Goal: Task Accomplishment & Management: Manage account settings

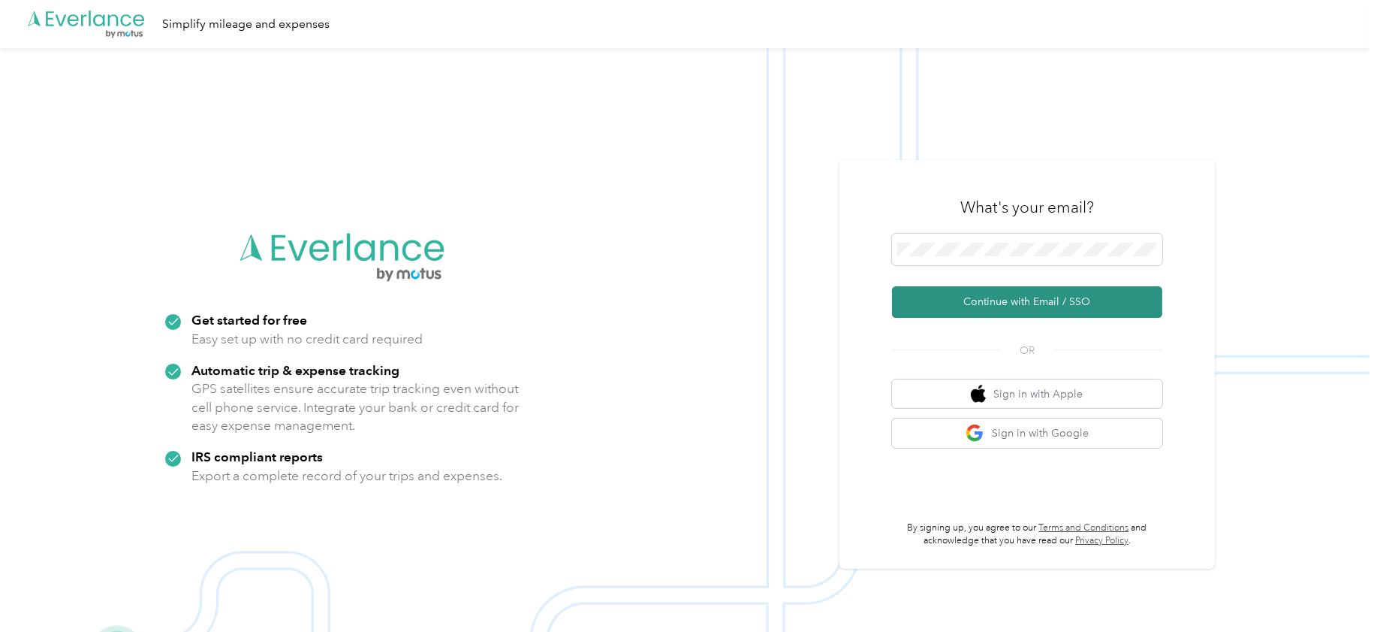
click at [979, 307] on button "Continue with Email / SSO" at bounding box center [1027, 302] width 270 height 32
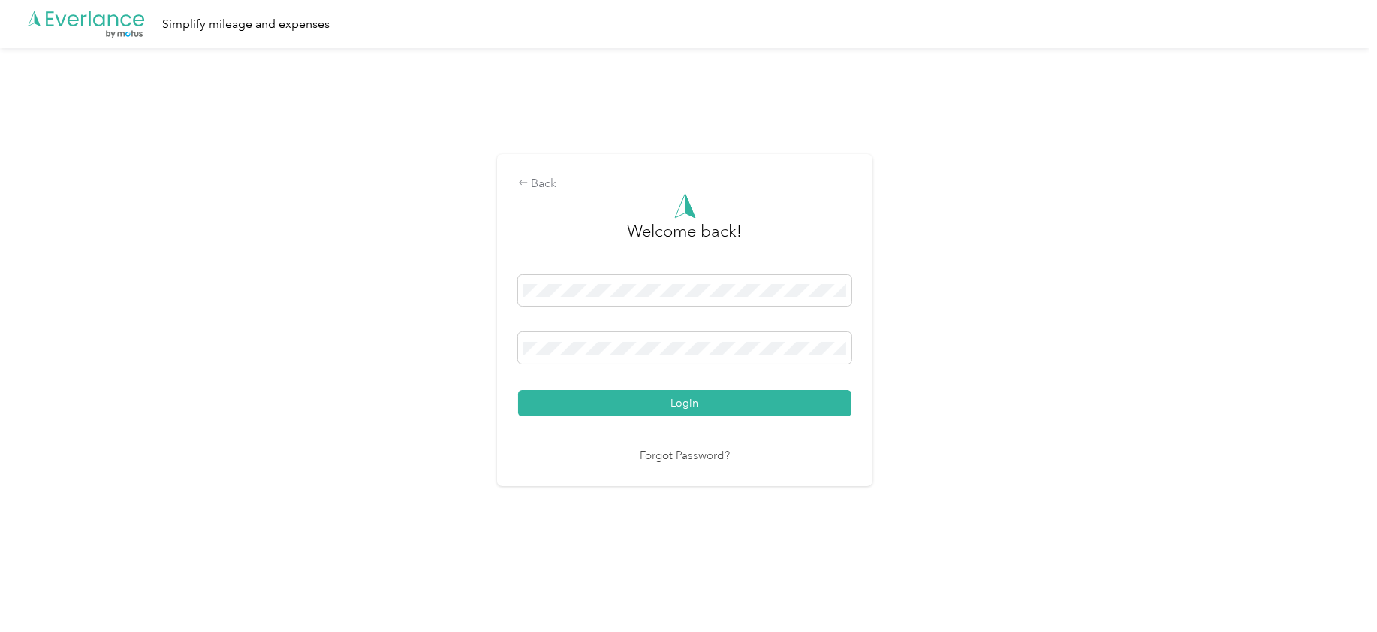
click at [518, 390] on button "Login" at bounding box center [684, 403] width 333 height 26
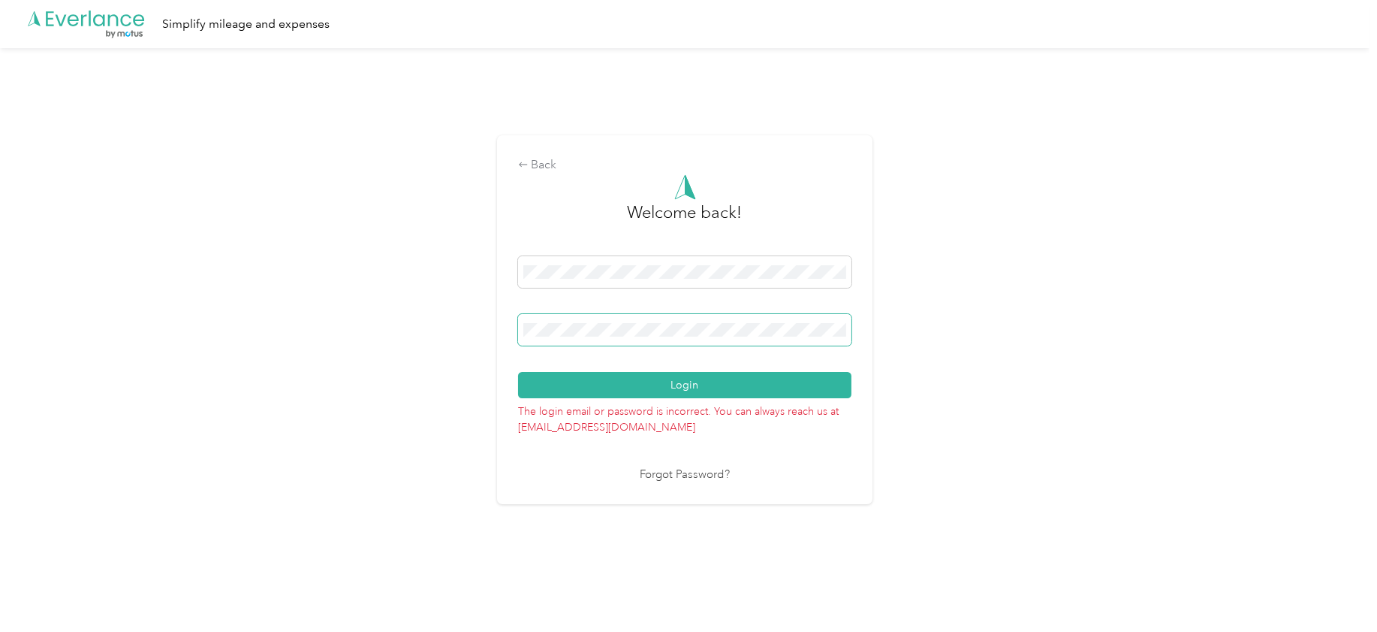
click at [518, 372] on button "Login" at bounding box center [684, 385] width 333 height 26
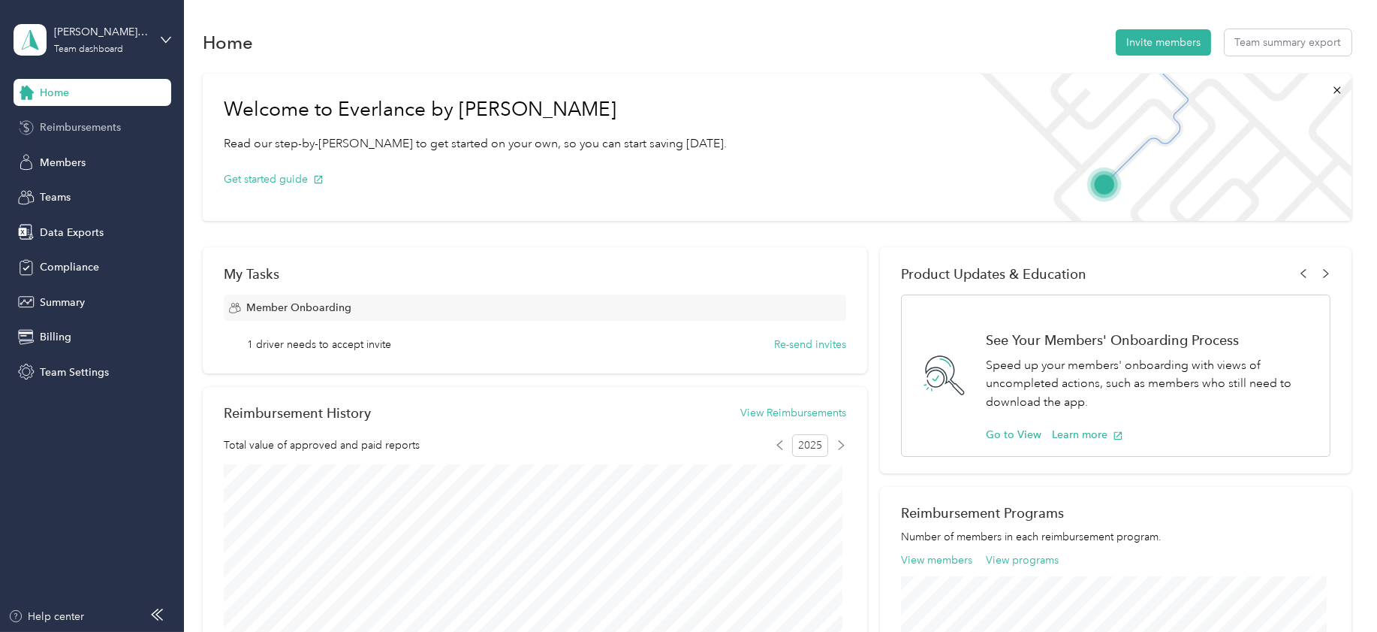
click at [92, 122] on span "Reimbursements" at bounding box center [80, 127] width 81 height 16
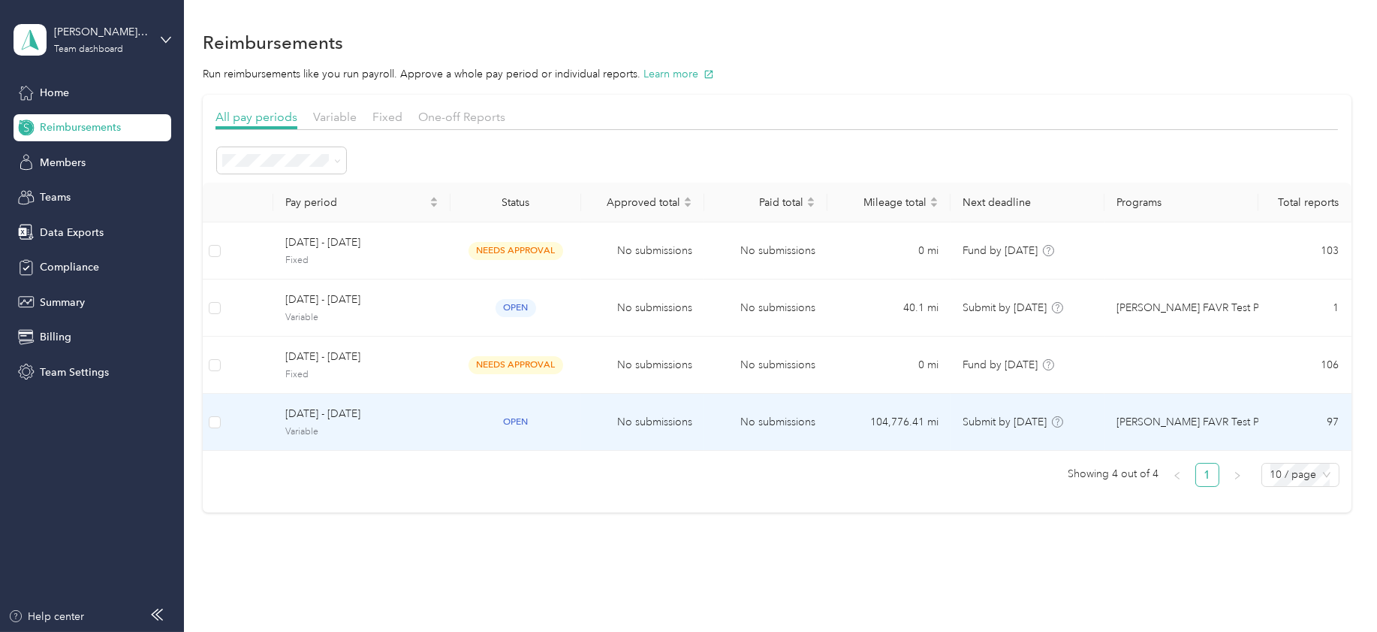
click at [318, 417] on span "[DATE] - [DATE]" at bounding box center [361, 414] width 153 height 17
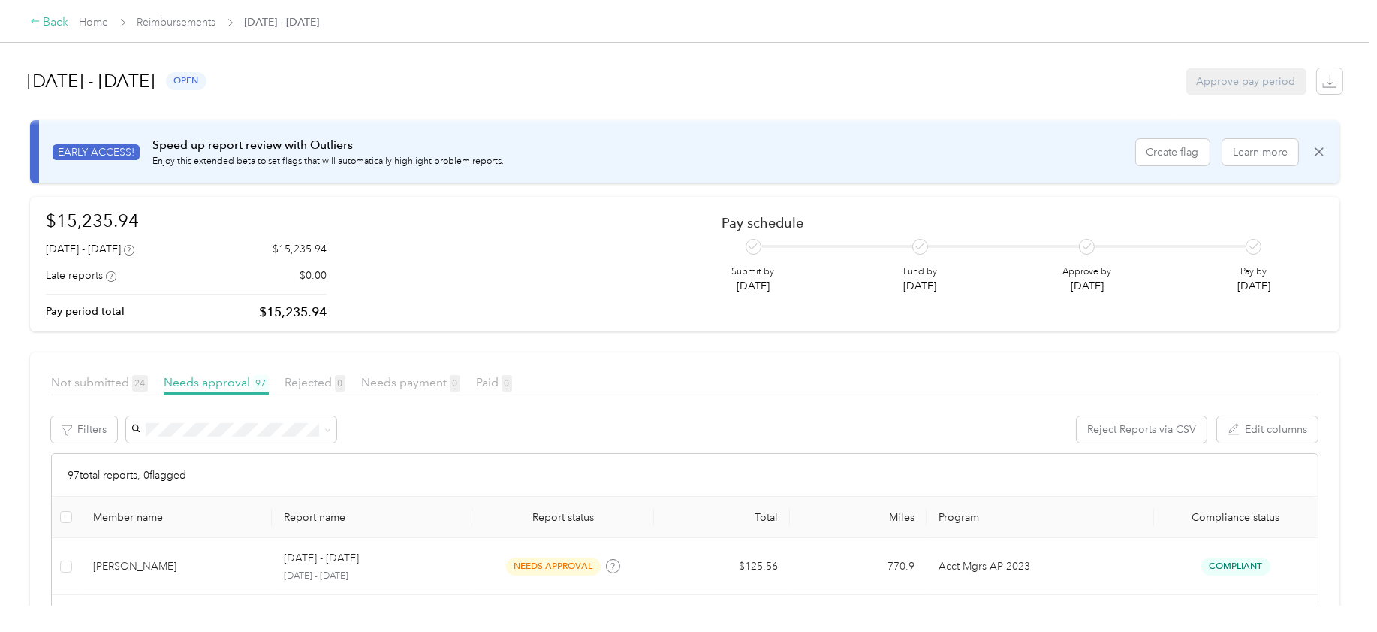
click at [58, 19] on div "Back" at bounding box center [49, 23] width 39 height 18
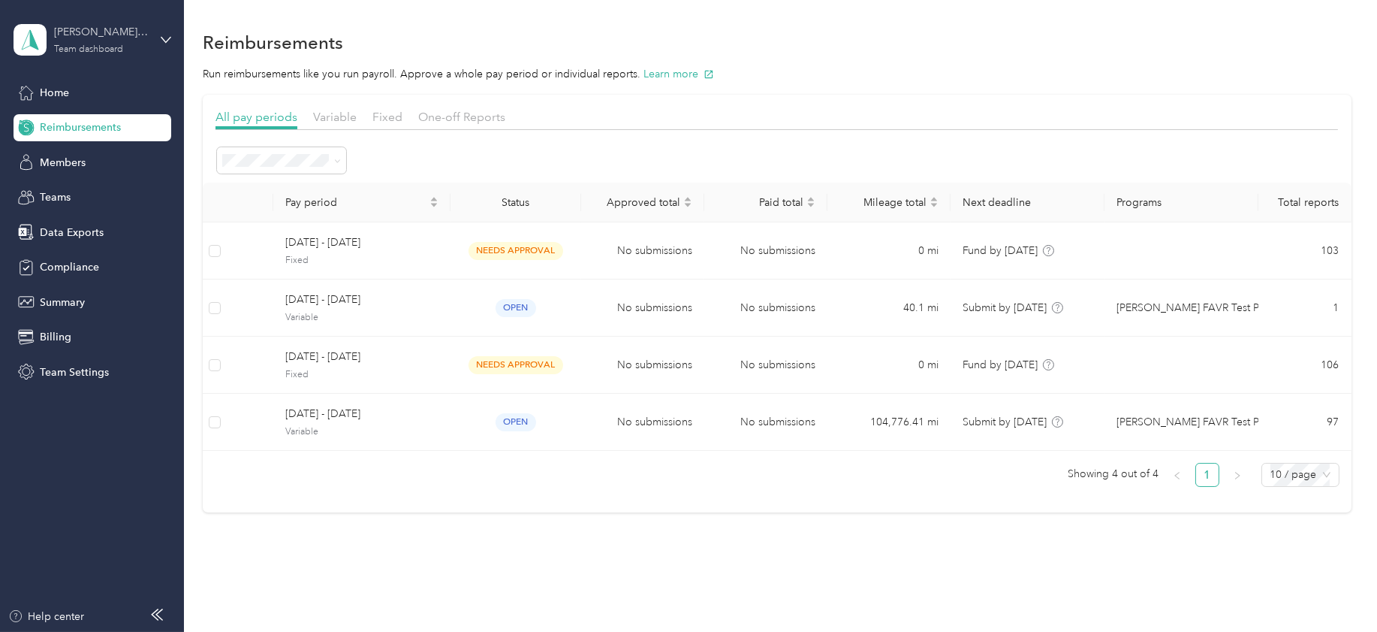
click at [131, 46] on div "[PERSON_NAME] Beverage Company Team dashboard" at bounding box center [101, 39] width 94 height 30
click at [82, 186] on div "Log out" at bounding box center [55, 190] width 58 height 16
